Goal: Information Seeking & Learning: Learn about a topic

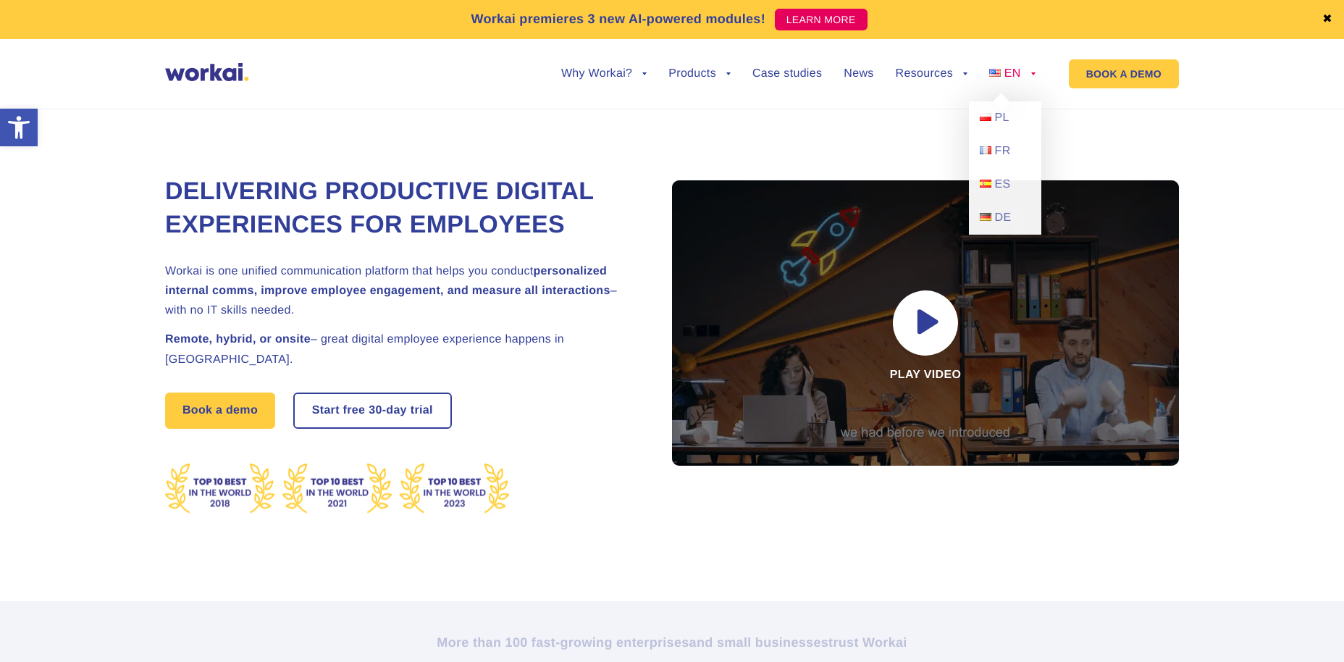
click at [1016, 77] on span "EN" at bounding box center [1012, 73] width 17 height 12
click at [992, 127] on link "PL" at bounding box center [1005, 117] width 72 height 33
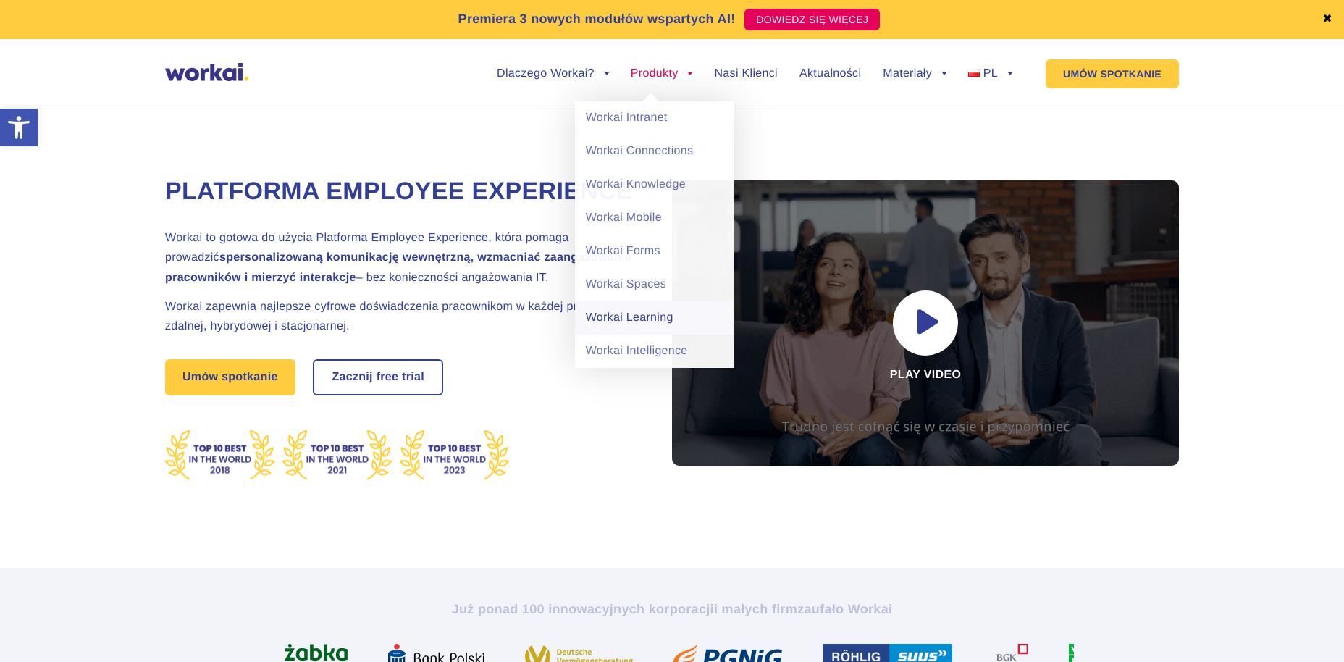
click at [661, 319] on link "Workai Learning" at bounding box center [654, 317] width 159 height 33
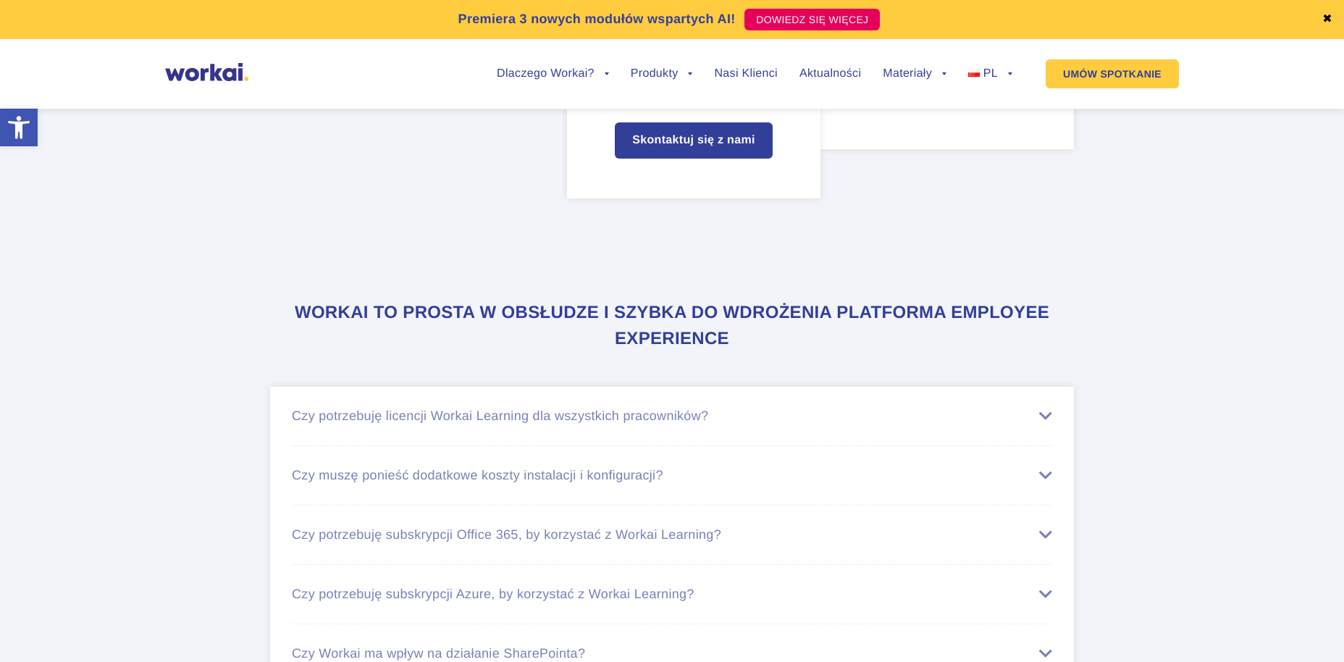
scroll to position [6055, 0]
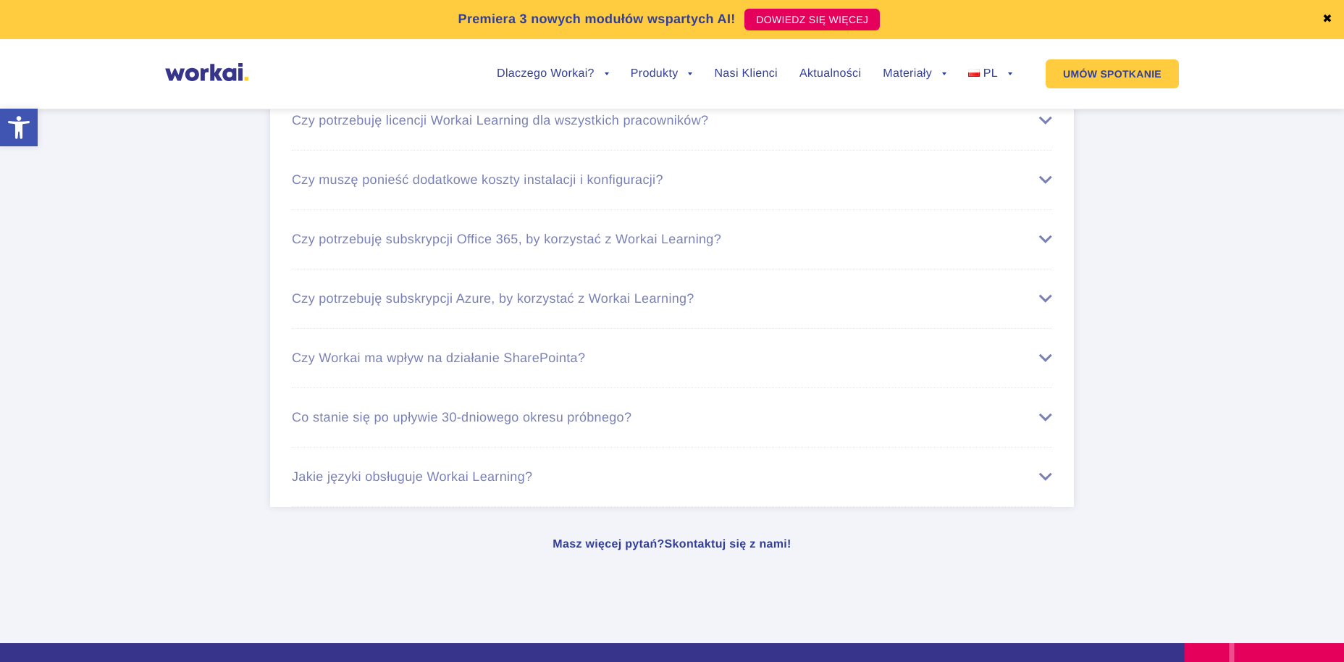
click at [613, 188] on div "Czy muszę ponieść dodatkowe koszty instalacji i konfiguracji?" at bounding box center [672, 179] width 760 height 15
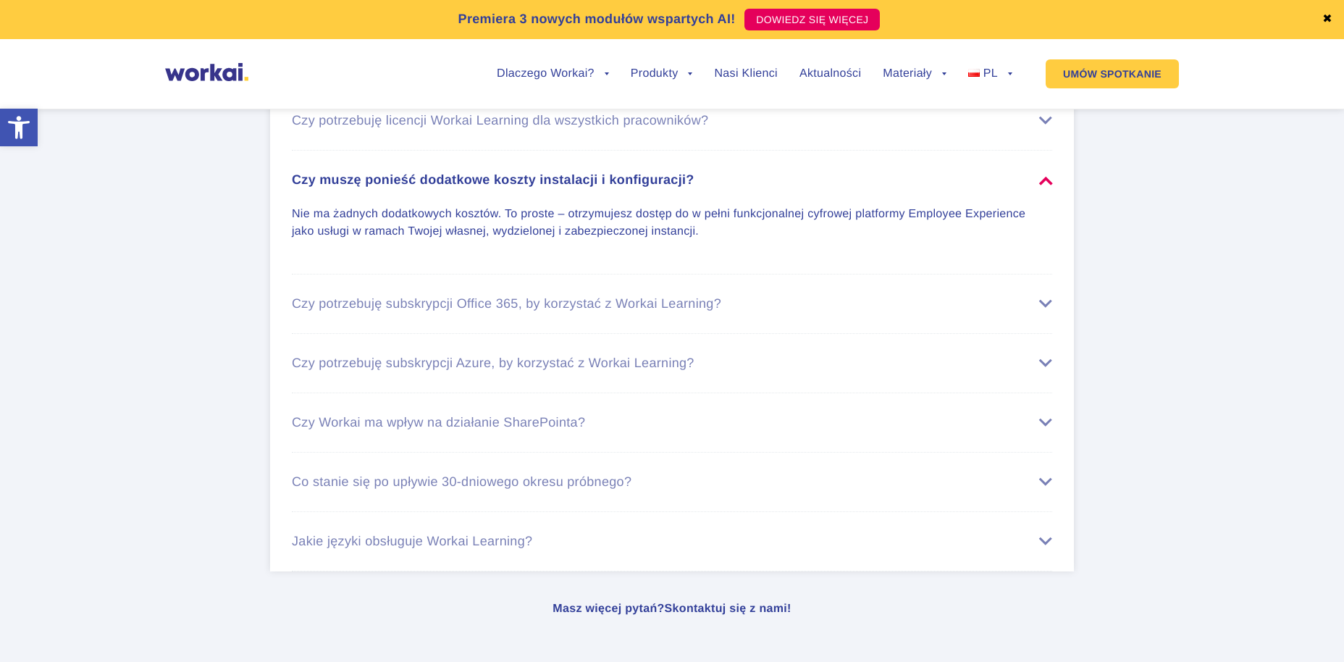
click at [613, 188] on div "Czy muszę ponieść dodatkowe koszty instalacji i konfiguracji?" at bounding box center [672, 179] width 760 height 15
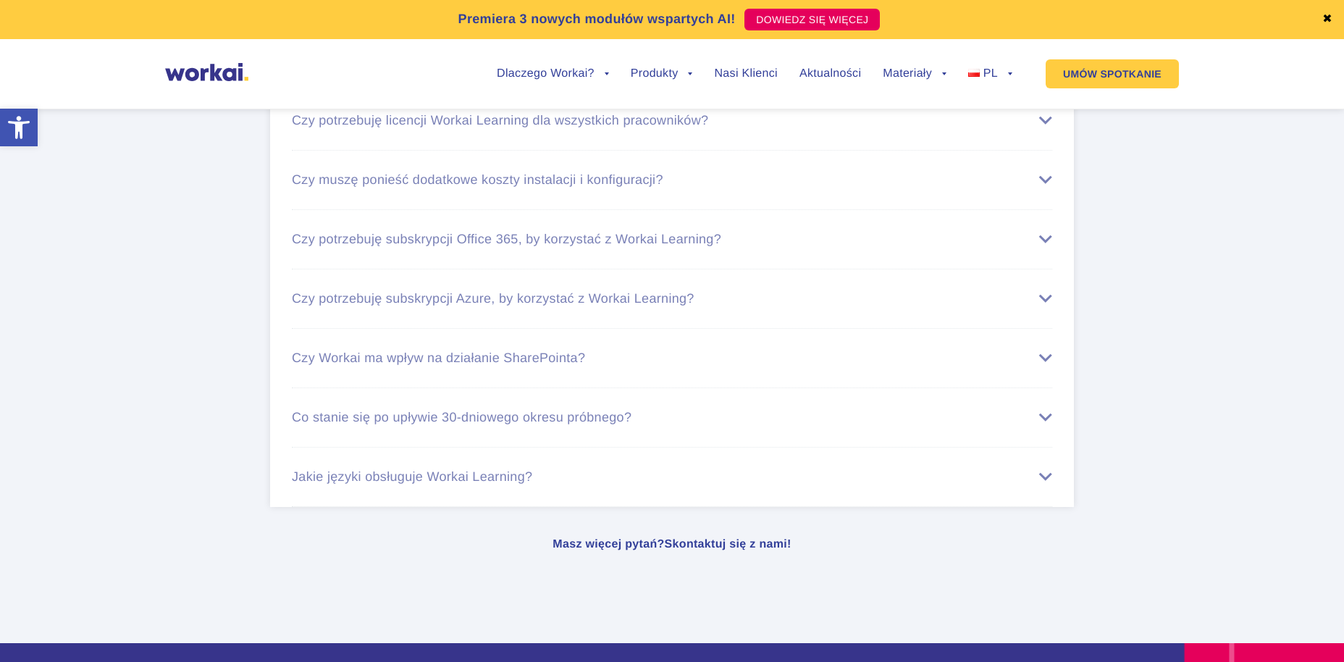
click at [619, 247] on div "Czy potrzebuję subskrypcji Office 365, by korzystać z Workai Learning?" at bounding box center [672, 239] width 760 height 15
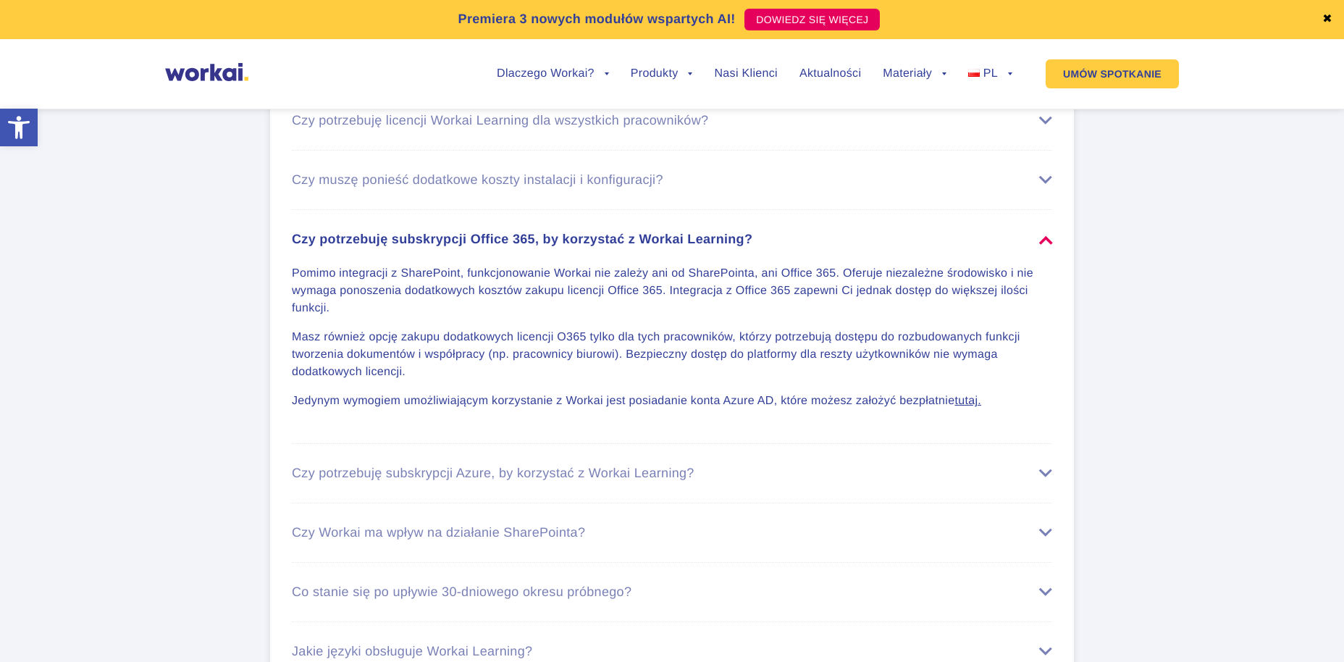
click at [618, 247] on div "Czy potrzebuję subskrypcji Office 365, by korzystać z Workai Learning?" at bounding box center [672, 239] width 760 height 15
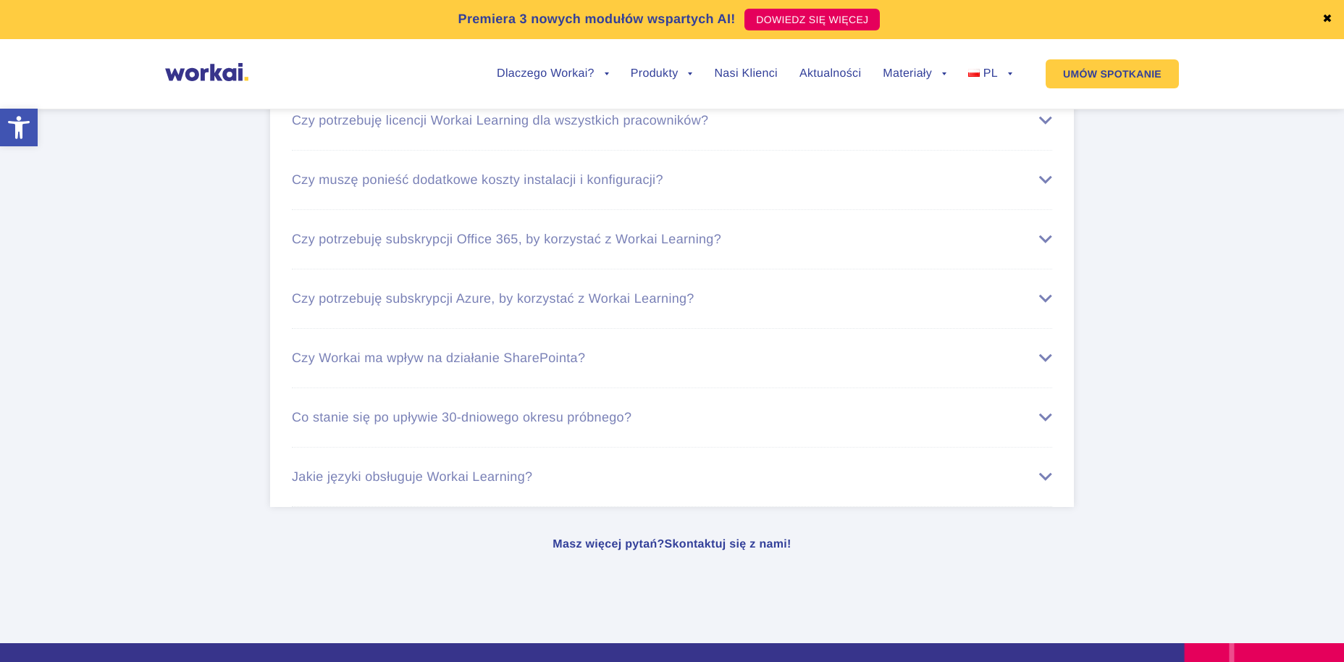
scroll to position [6203, 0]
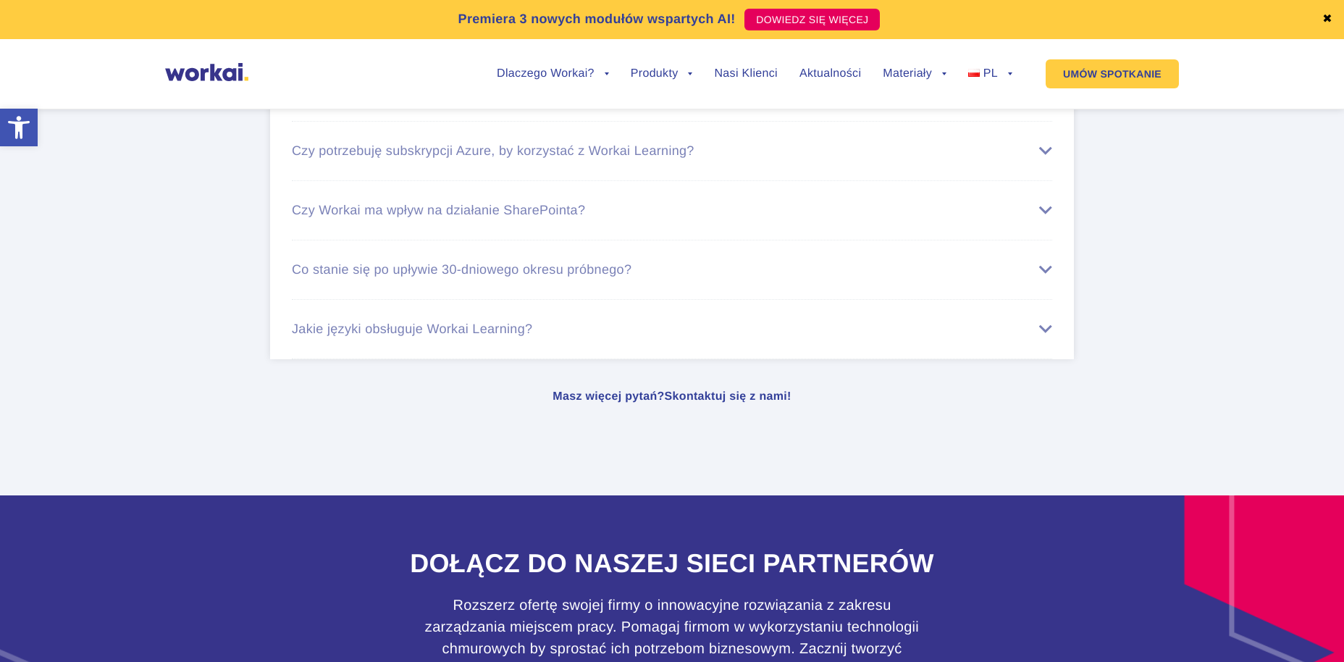
click at [599, 277] on div "Co stanie się po upływie 30-dniowego okresu próbnego?" at bounding box center [672, 269] width 760 height 15
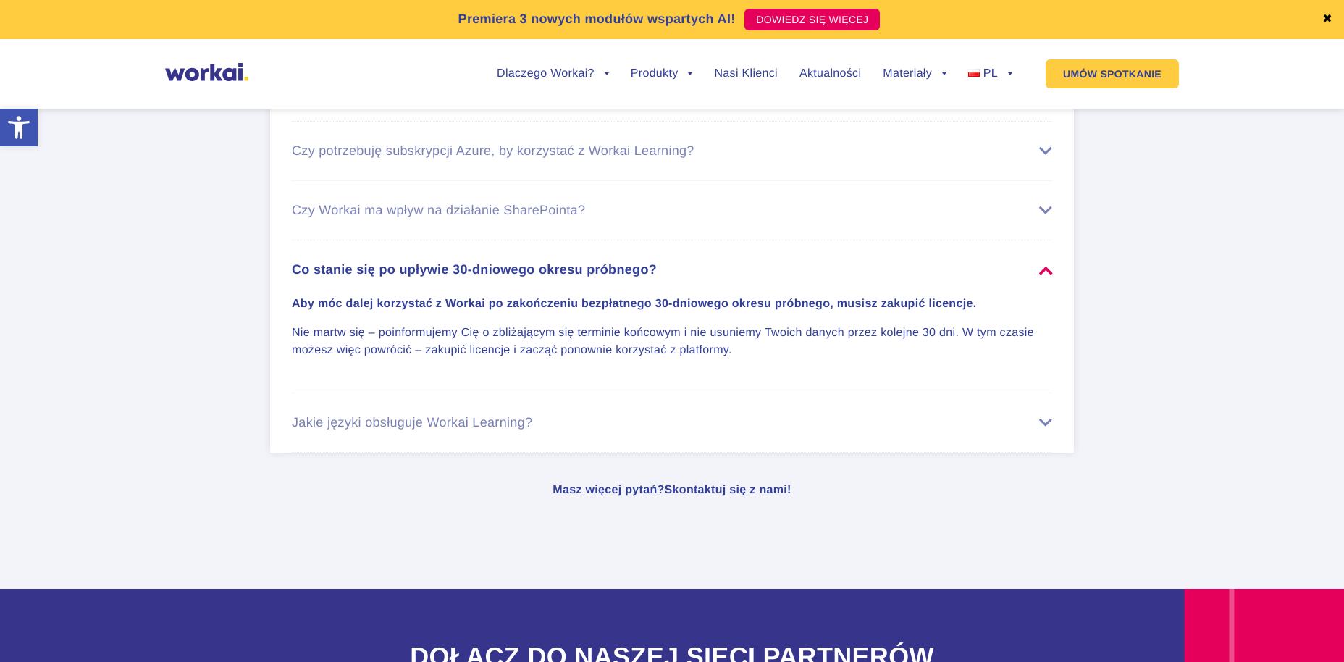
click at [598, 277] on div "Co stanie się po upływie 30-dniowego okresu próbnego?" at bounding box center [672, 269] width 760 height 15
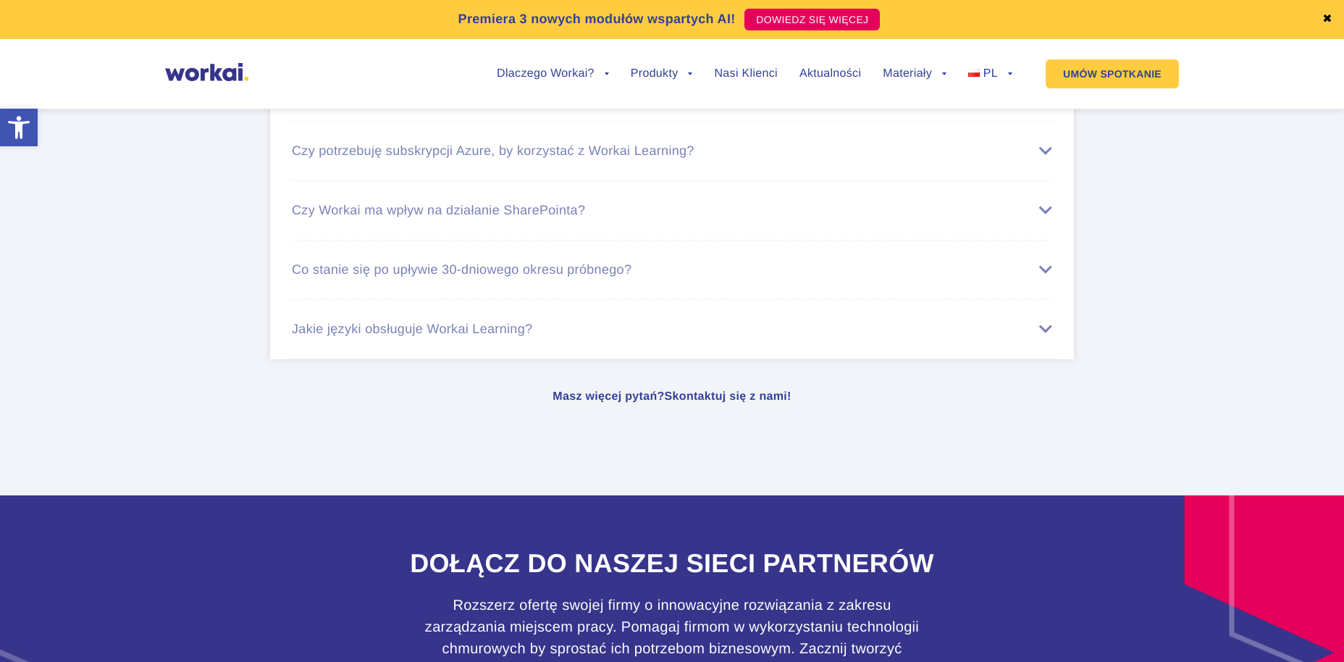
click at [525, 337] on div "Jakie języki obsługuje Workai Learning?" at bounding box center [672, 328] width 760 height 15
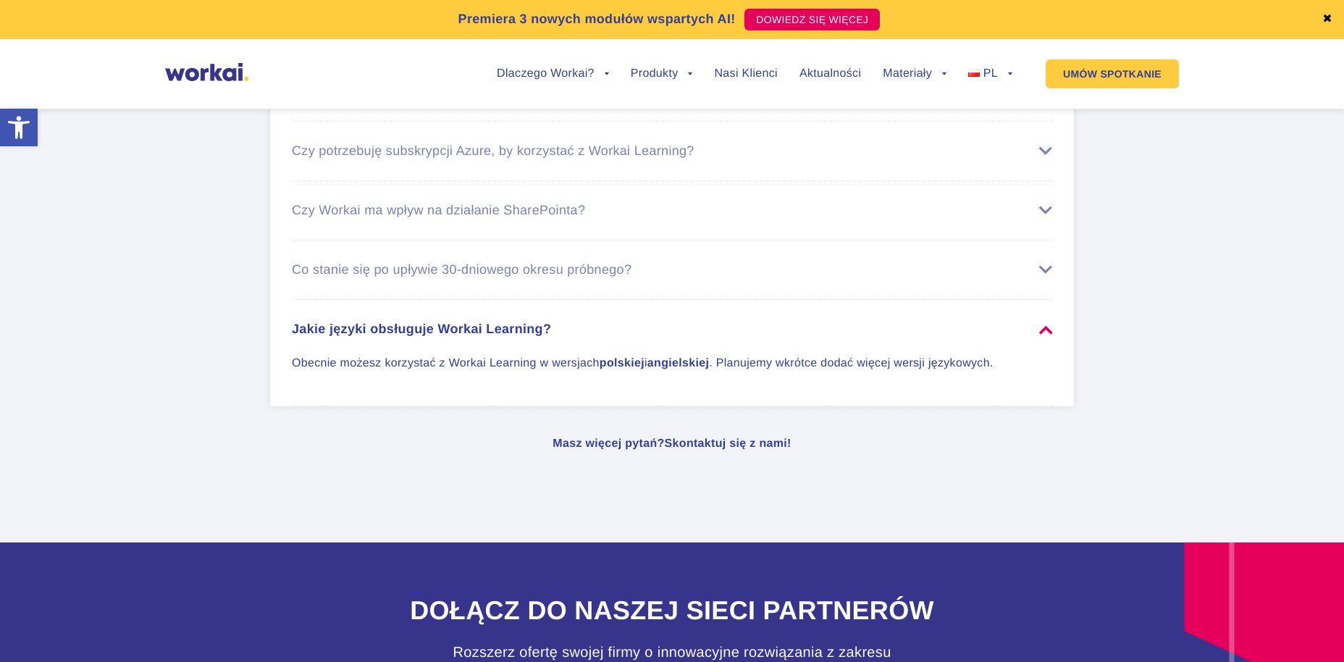
click at [526, 337] on div "Jakie języki obsługuje Workai Learning?" at bounding box center [672, 328] width 760 height 15
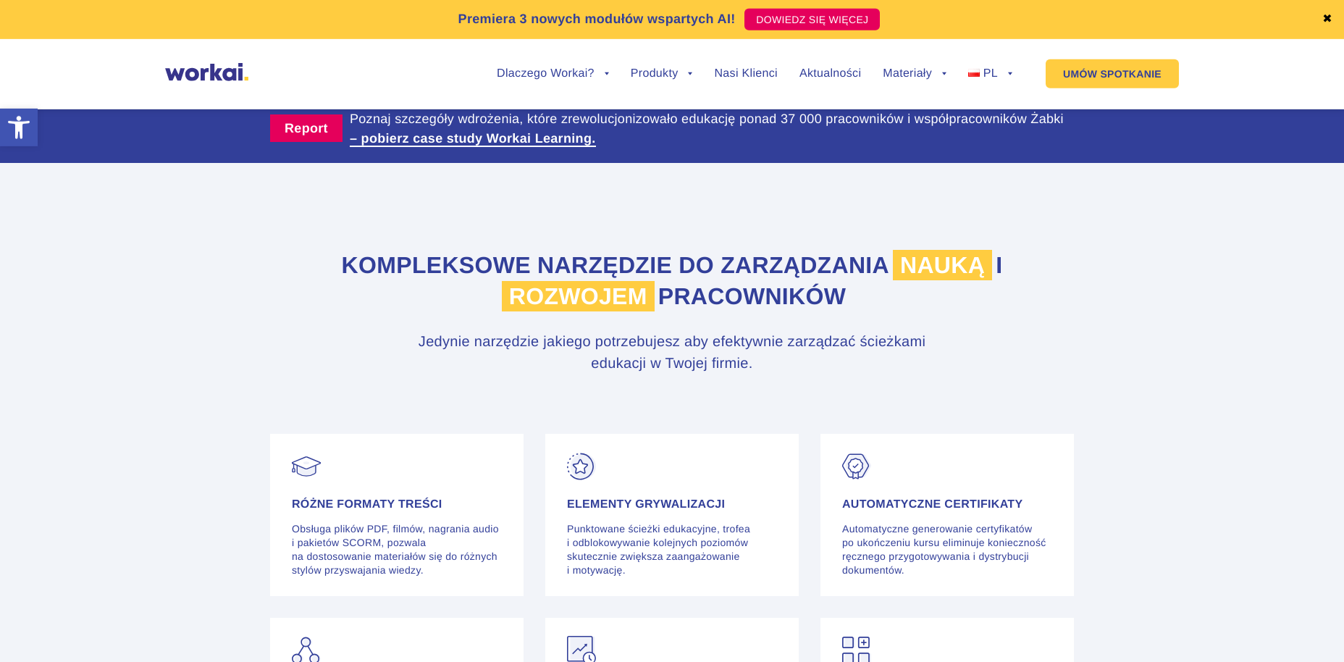
scroll to position [3323, 0]
